Goal: Transaction & Acquisition: Purchase product/service

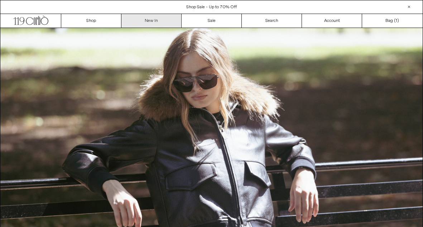
click at [158, 20] on link "New In" at bounding box center [151, 21] width 60 height 14
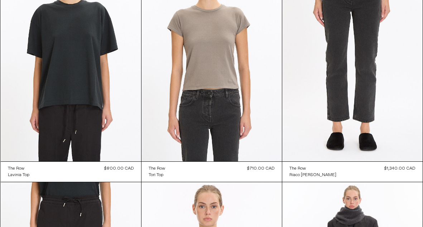
scroll to position [558, 0]
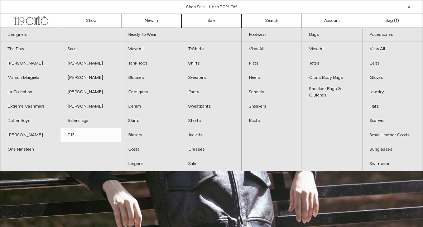
click at [68, 134] on link "R13" at bounding box center [91, 135] width 60 height 14
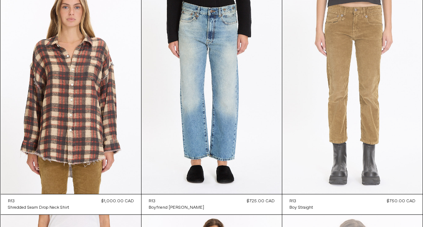
scroll to position [289, 0]
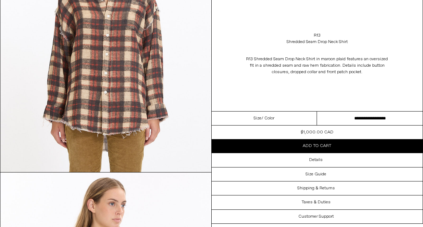
scroll to position [141, 0]
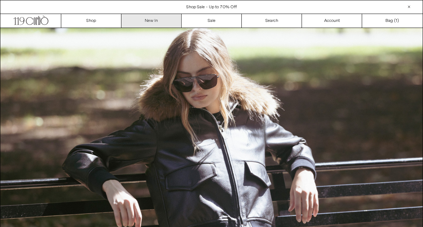
click at [143, 22] on link "New In" at bounding box center [151, 21] width 60 height 14
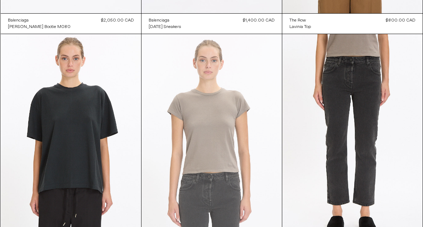
scroll to position [470, 0]
